Goal: Register for event/course

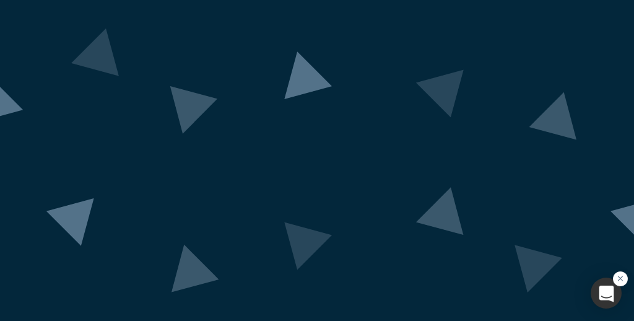
scroll to position [129, 0]
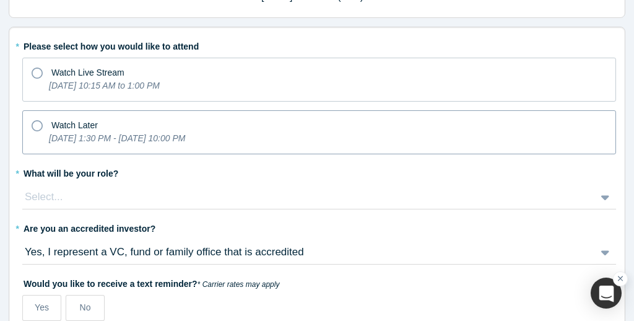
scroll to position [113, 0]
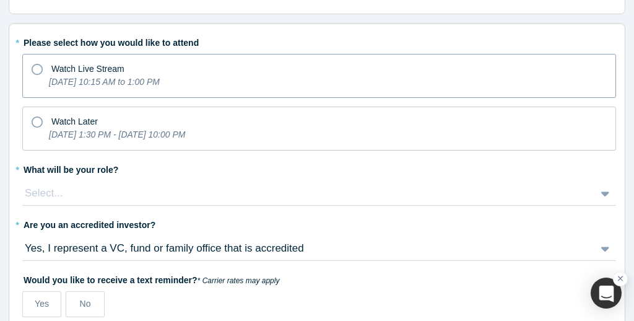
click at [160, 86] on icon "[DATE] 10:15 AM to 1:00 PM" at bounding box center [104, 82] width 111 height 10
click at [0, 0] on input "Watch Live Stream [DATE] 10:15 AM to 1:00 PM" at bounding box center [0, 0] width 0 height 0
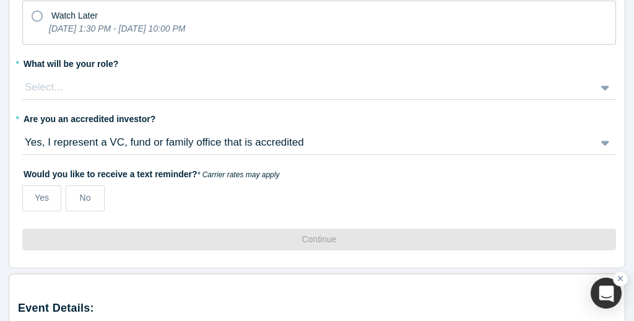
scroll to position [161, 0]
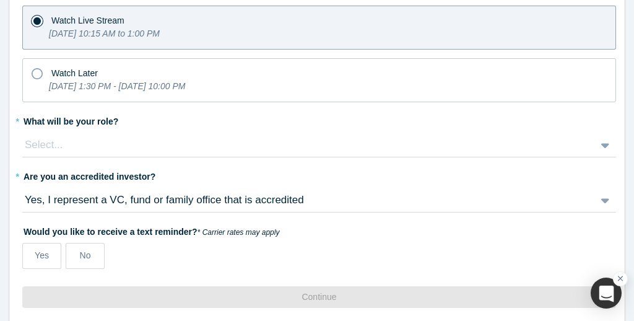
click at [157, 145] on div "Select..." at bounding box center [305, 145] width 563 height 16
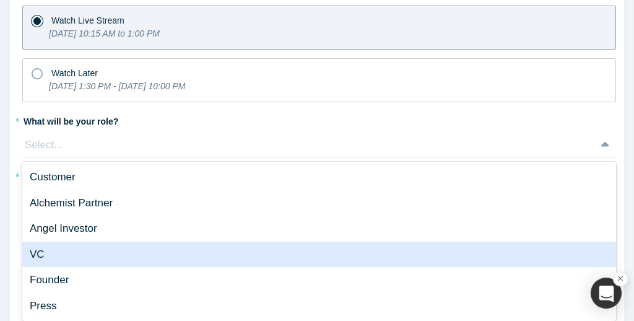
click at [140, 254] on div "VC" at bounding box center [318, 254] width 593 height 26
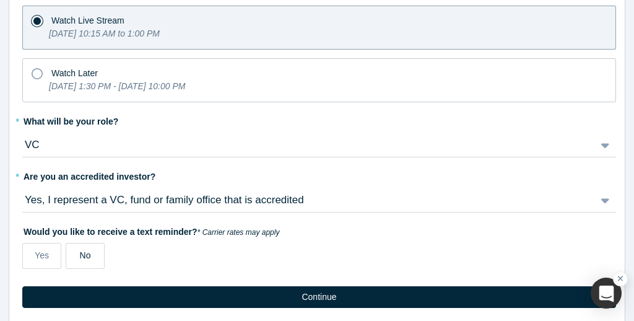
click at [71, 256] on label "No" at bounding box center [85, 256] width 39 height 26
click at [0, 0] on input "No" at bounding box center [0, 0] width 0 height 0
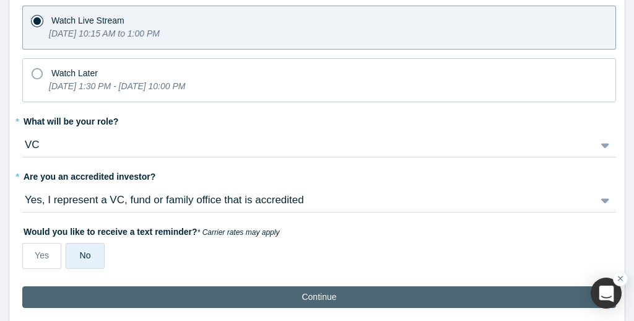
click at [161, 294] on button "Continue" at bounding box center [318, 297] width 593 height 22
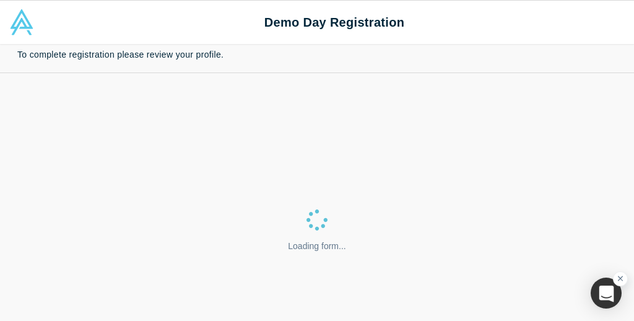
select select "US"
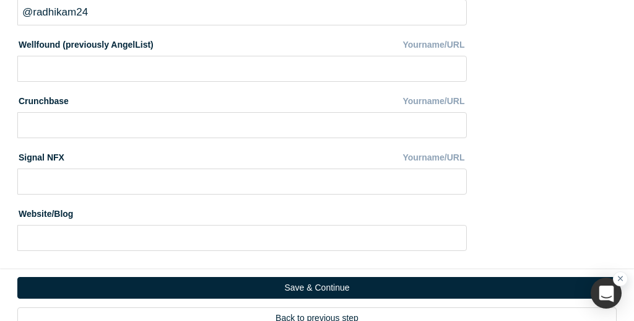
scroll to position [910, 0]
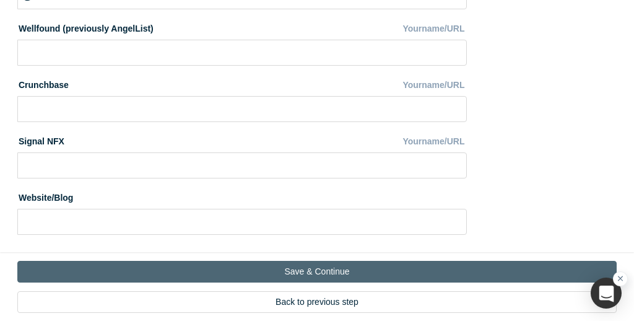
click at [279, 267] on button "Save & Continue" at bounding box center [316, 271] width 599 height 22
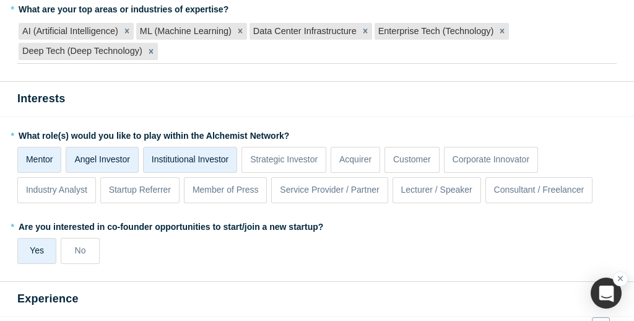
scroll to position [184, 0]
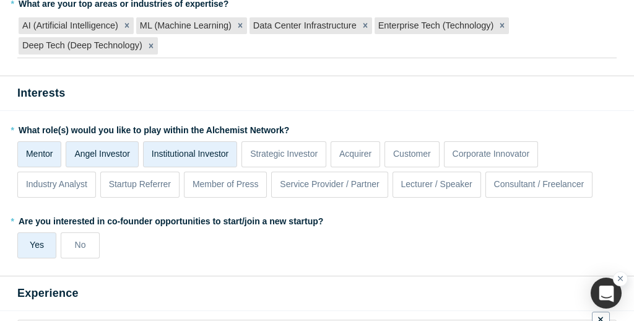
click at [49, 148] on p "Mentor" at bounding box center [39, 153] width 27 height 13
click at [0, 0] on input "Mentor" at bounding box center [0, 0] width 0 height 0
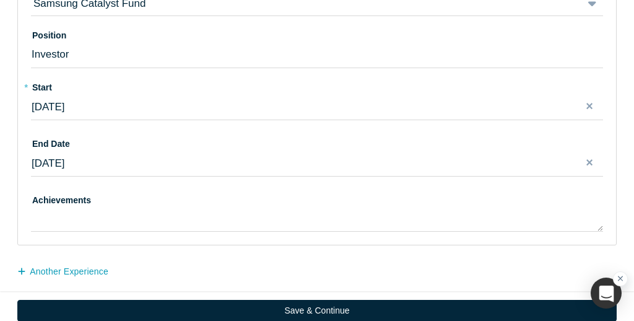
scroll to position [997, 0]
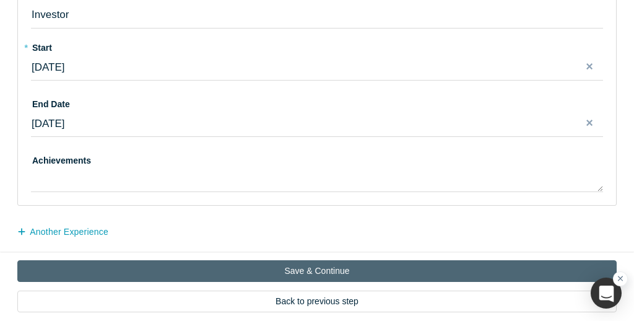
click at [278, 265] on button "Save & Continue" at bounding box center [316, 271] width 599 height 22
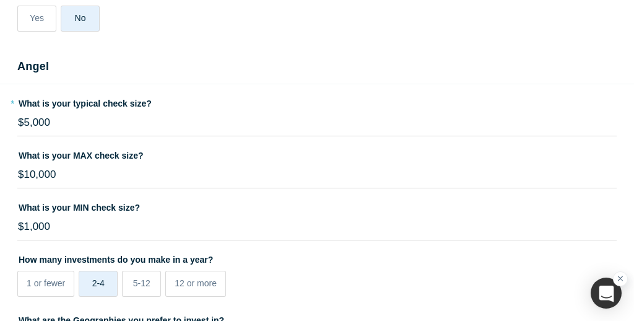
scroll to position [605, 0]
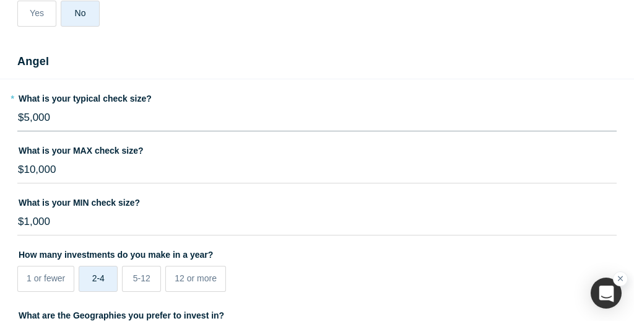
click at [136, 124] on input "$5,000" at bounding box center [316, 118] width 599 height 26
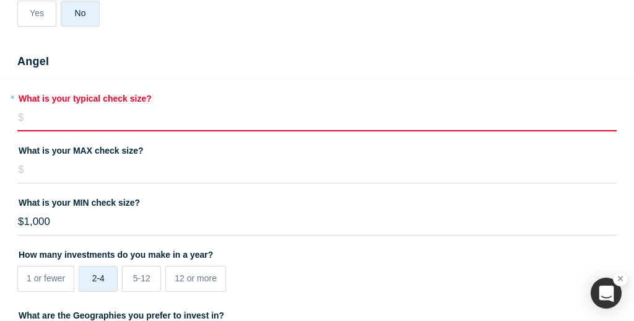
click at [106, 122] on input "tel" at bounding box center [316, 118] width 599 height 26
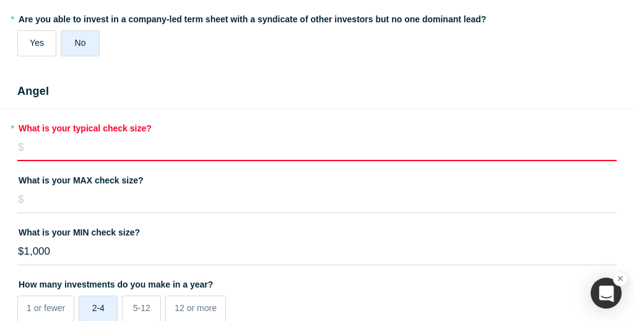
scroll to position [573, 0]
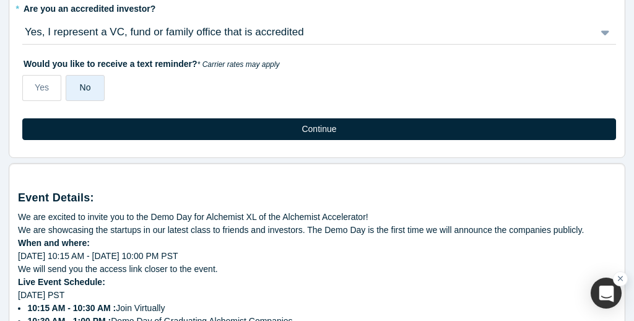
scroll to position [324, 0]
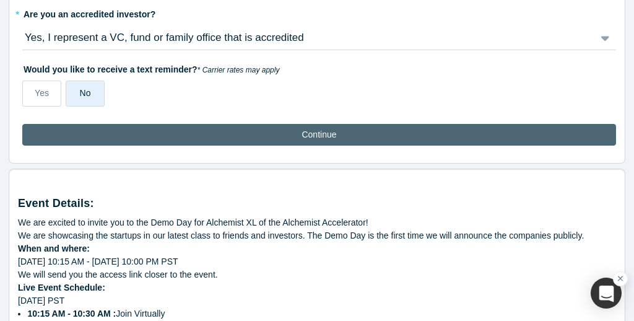
click at [106, 132] on button "Continue" at bounding box center [318, 135] width 593 height 22
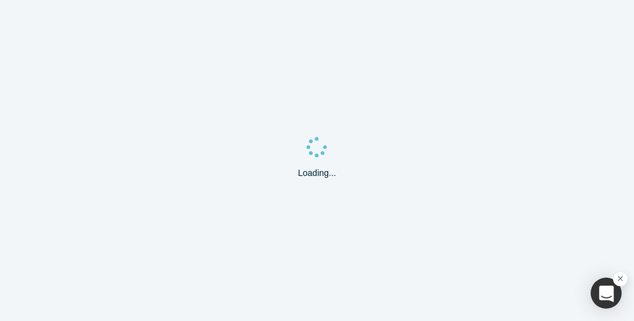
select select "US"
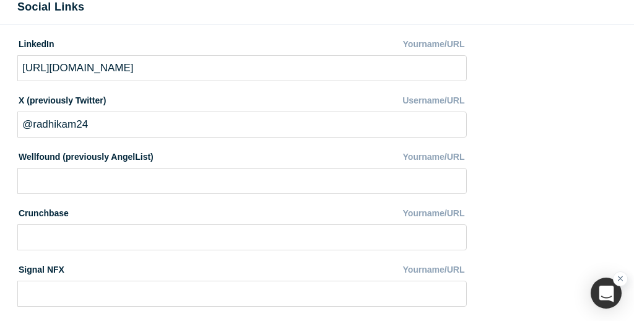
scroll to position [910, 0]
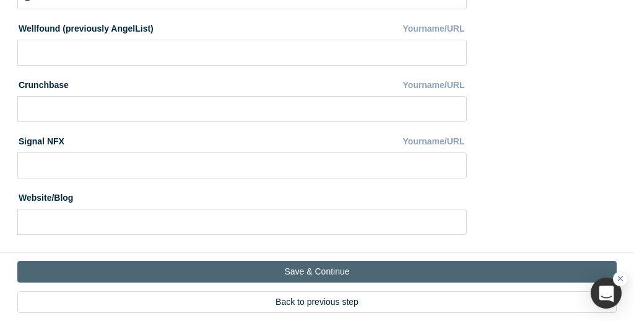
click at [204, 276] on button "Save & Continue" at bounding box center [316, 271] width 599 height 22
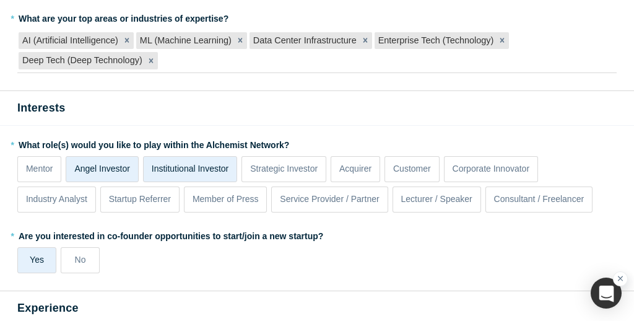
scroll to position [210, 0]
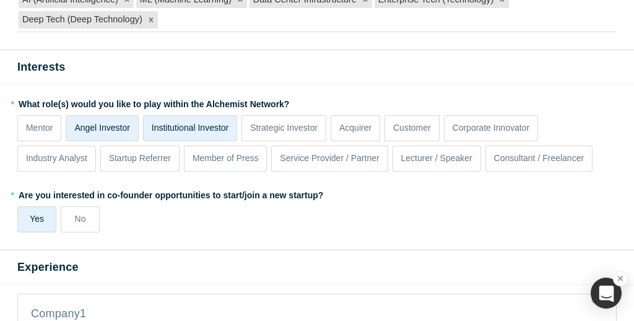
click at [106, 126] on p "Angel Investor" at bounding box center [102, 127] width 56 height 13
click at [0, 0] on input "Angel Investor" at bounding box center [0, 0] width 0 height 0
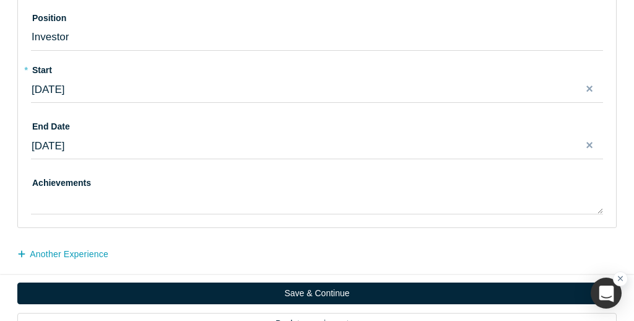
scroll to position [997, 0]
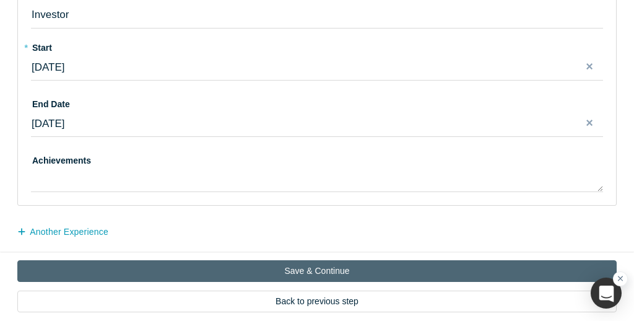
click at [220, 274] on button "Save & Continue" at bounding box center [316, 271] width 599 height 22
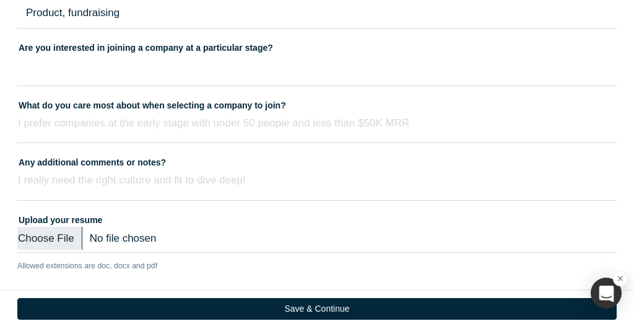
scroll to position [811, 0]
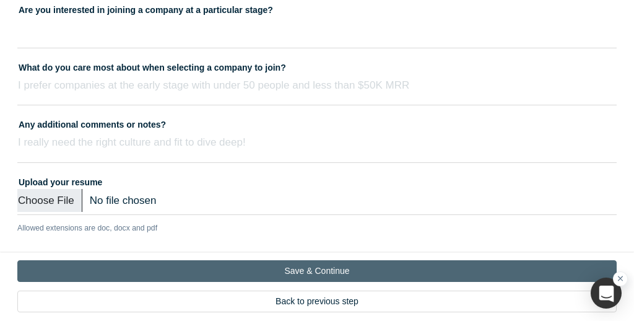
click at [262, 264] on button "Save & Continue" at bounding box center [316, 271] width 599 height 22
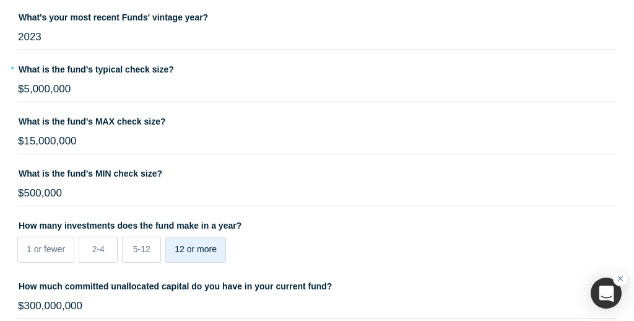
scroll to position [257, 0]
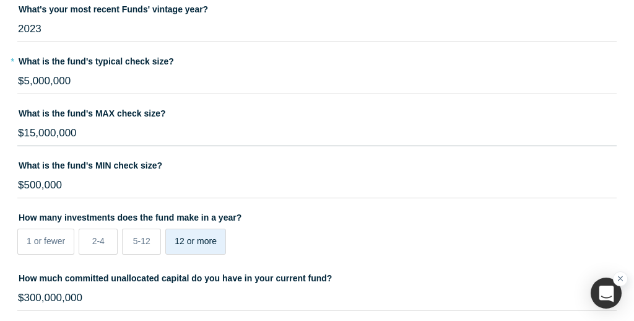
click at [29, 134] on input "$15,000,000" at bounding box center [316, 133] width 599 height 26
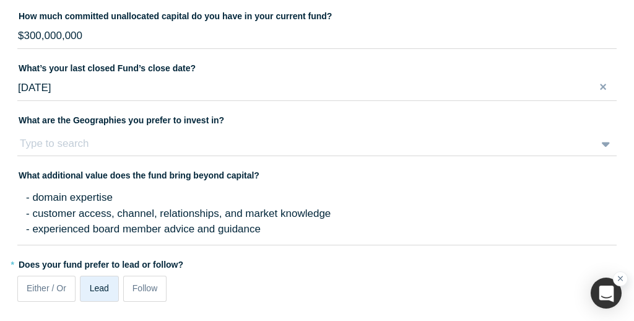
scroll to position [590, 0]
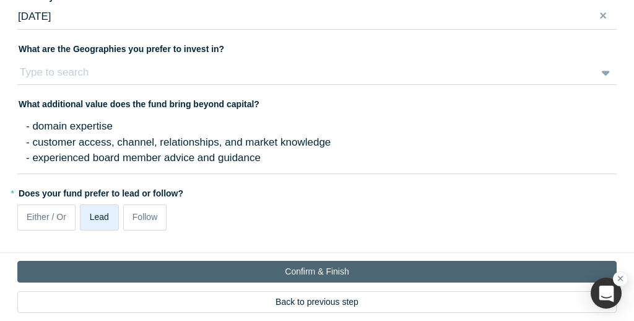
type input "$20,000,000"
click at [191, 276] on button "Confirm & Finish" at bounding box center [316, 271] width 599 height 22
